Goal: Task Accomplishment & Management: Complete application form

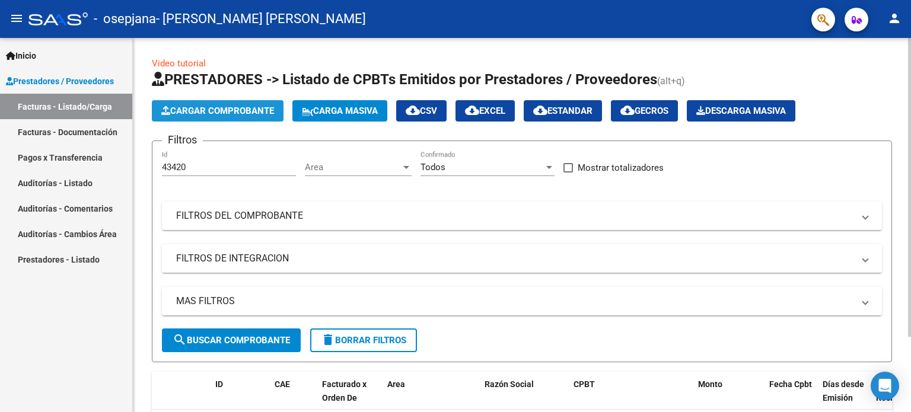
click at [228, 106] on span "Cargar Comprobante" at bounding box center [217, 111] width 113 height 11
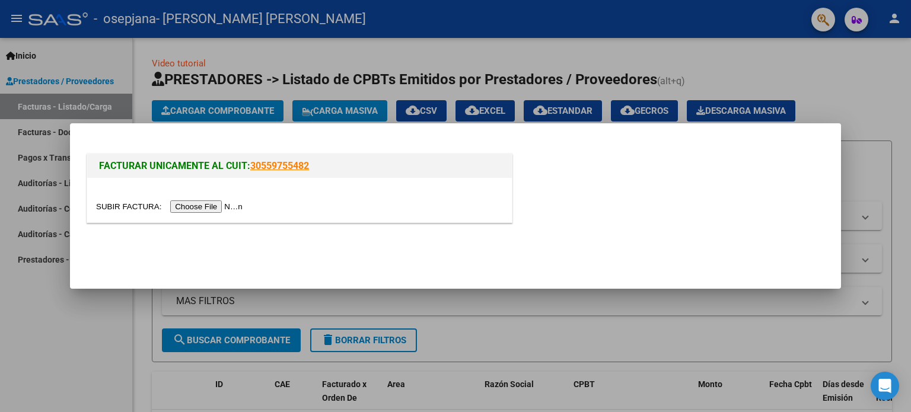
click at [187, 208] on input "file" at bounding box center [171, 207] width 150 height 12
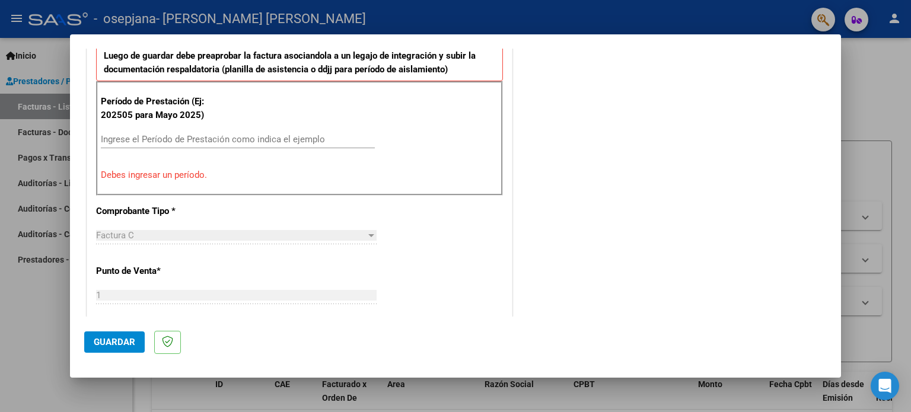
scroll to position [336, 0]
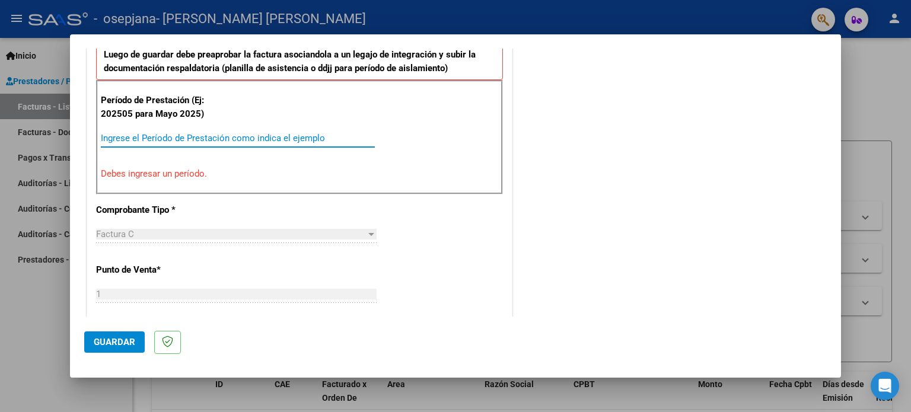
click at [123, 138] on input "Ingrese el Período de Prestación como indica el ejemplo" at bounding box center [238, 138] width 274 height 11
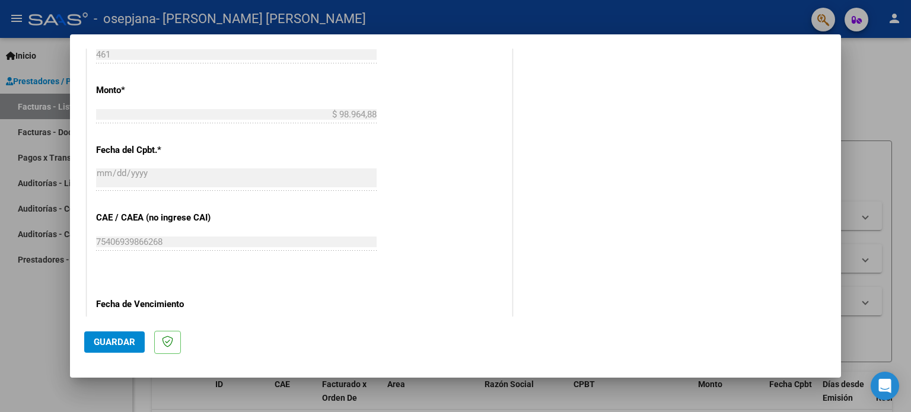
scroll to position [623, 0]
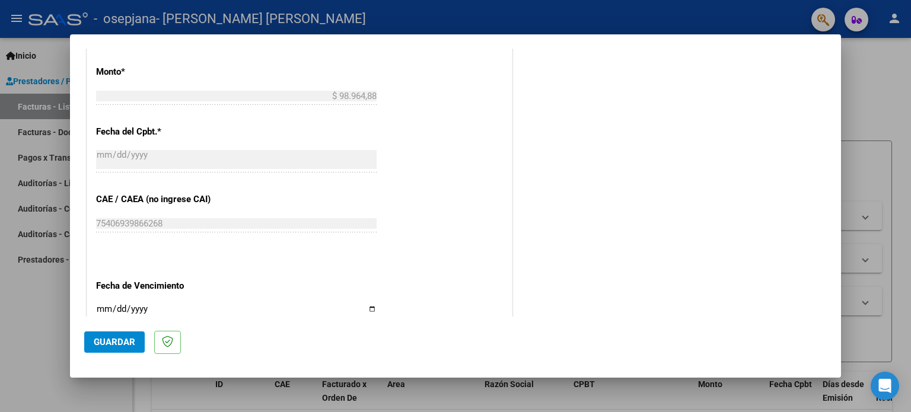
type input "202508"
click at [115, 342] on span "Guardar" at bounding box center [115, 342] width 42 height 11
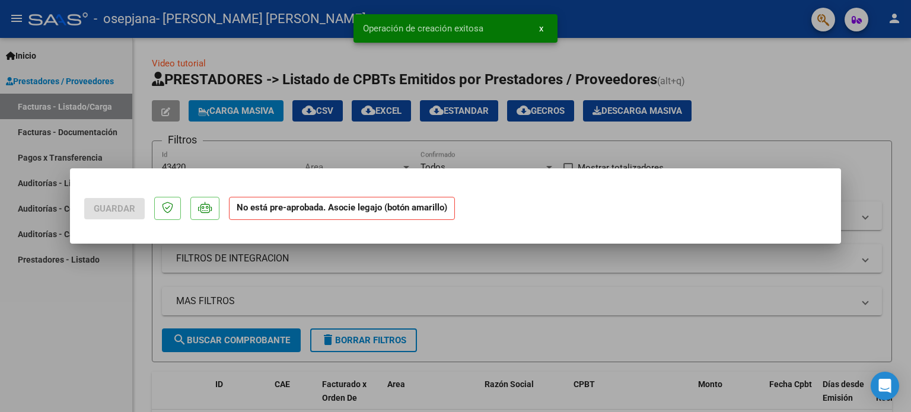
scroll to position [0, 0]
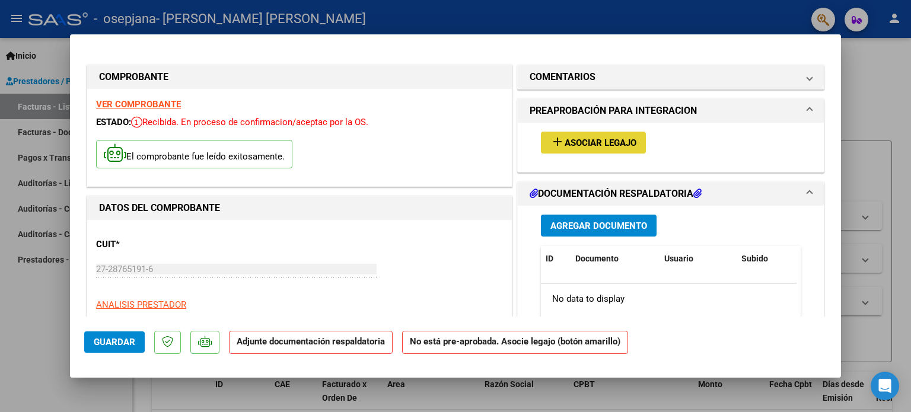
click at [595, 143] on span "Asociar Legajo" at bounding box center [601, 143] width 72 height 11
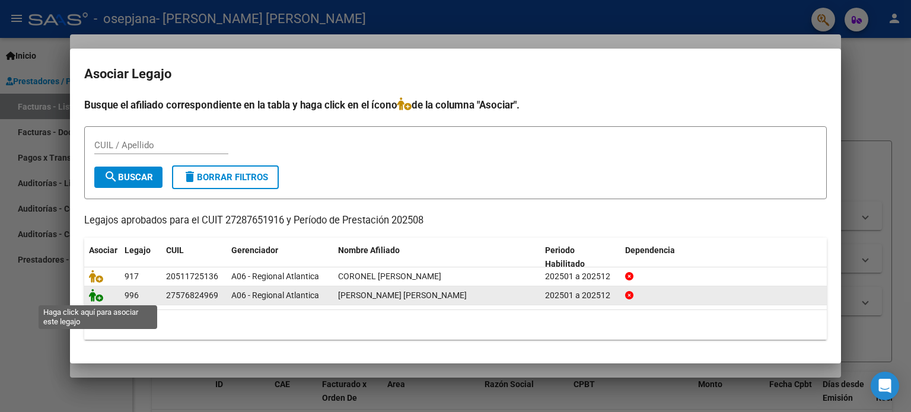
click at [100, 298] on icon at bounding box center [96, 295] width 14 height 13
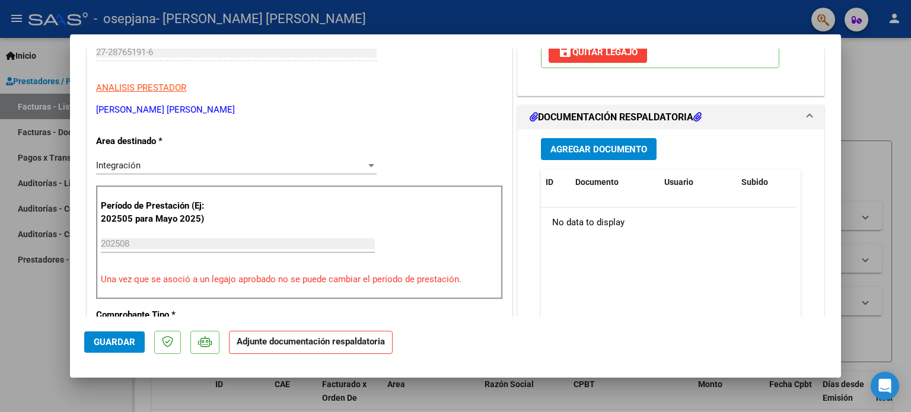
scroll to position [218, 0]
click at [612, 140] on button "Agregar Documento" at bounding box center [599, 149] width 116 height 22
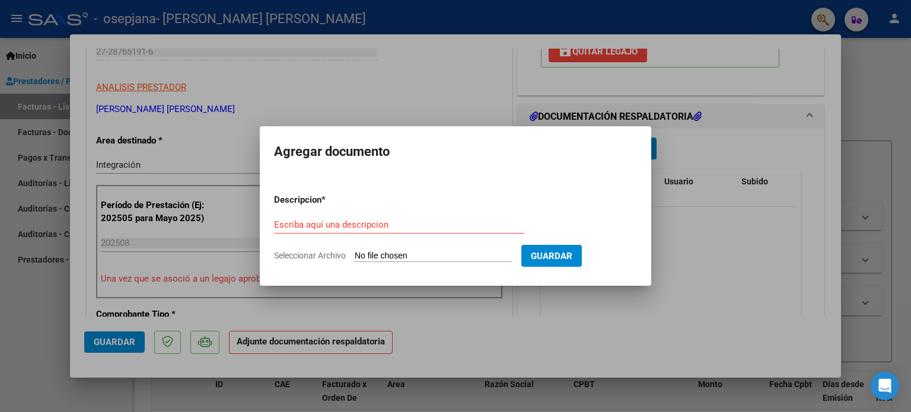
click at [378, 256] on input "Seleccionar Archivo" at bounding box center [433, 256] width 157 height 11
click at [376, 255] on input "Seleccionar Archivo" at bounding box center [433, 256] width 157 height 11
type input "C:\fakepath\CamScanner [DATE] 09.08.pdf"
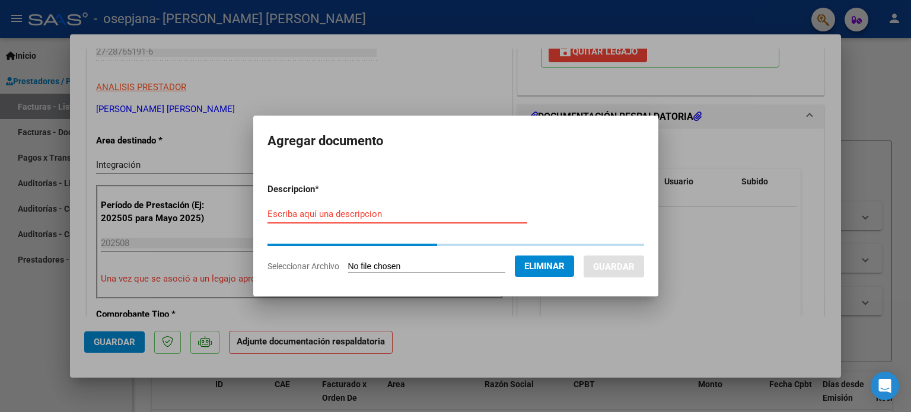
click at [294, 213] on input "Escriba aquí una descripcion" at bounding box center [398, 214] width 260 height 11
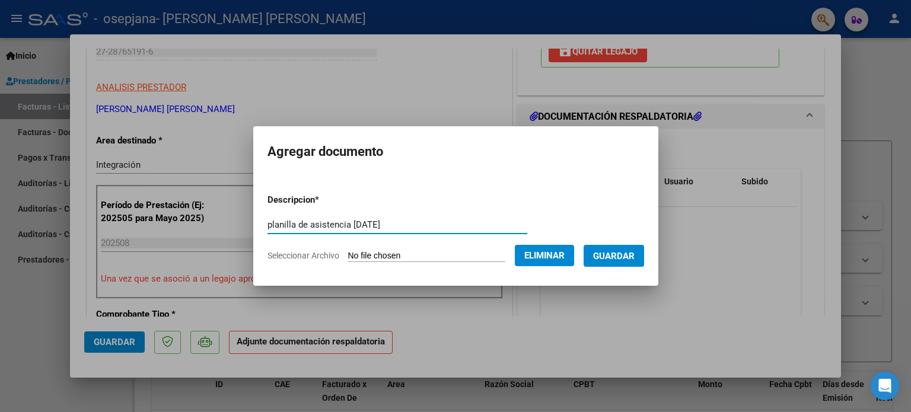
type input "planilla de asistencia [DATE]"
click at [614, 249] on button "Guardar" at bounding box center [614, 256] width 61 height 22
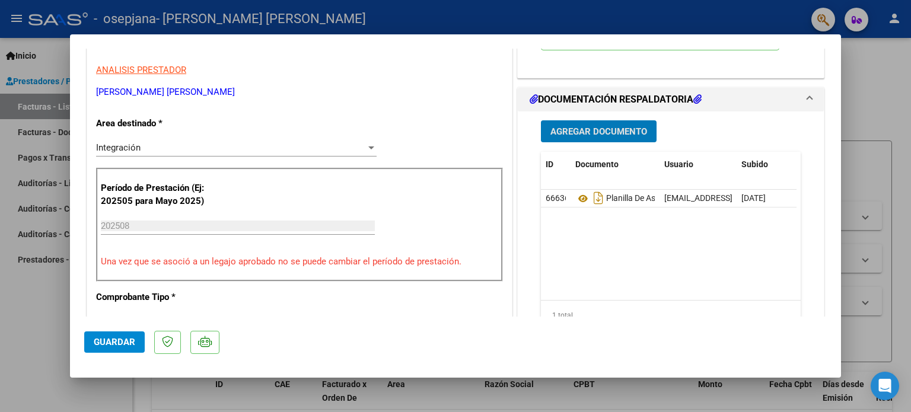
scroll to position [235, 0]
click at [112, 342] on span "Guardar" at bounding box center [115, 342] width 42 height 11
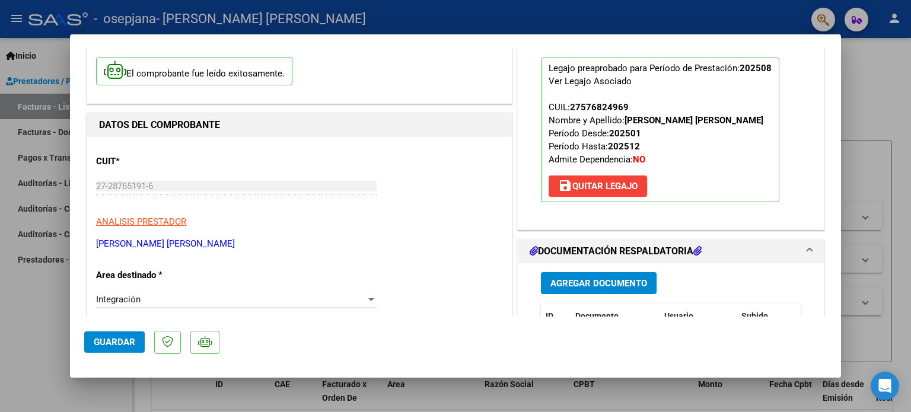
scroll to position [0, 0]
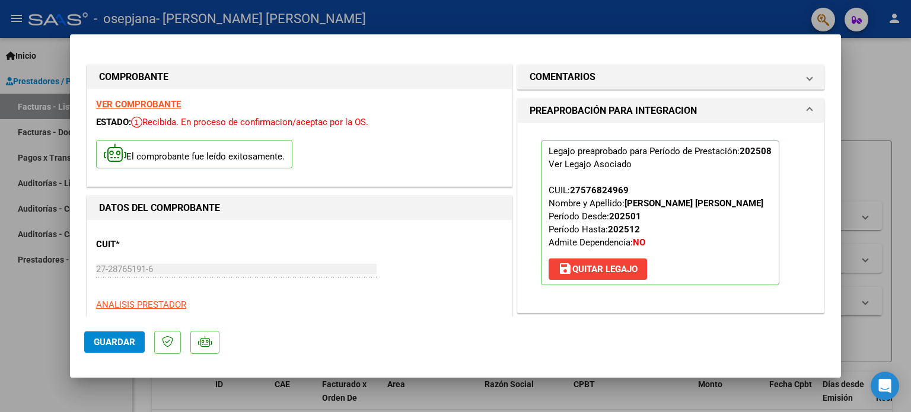
click at [440, 67] on div "COMPROBANTE" at bounding box center [299, 77] width 425 height 24
